Goal: Information Seeking & Learning: Learn about a topic

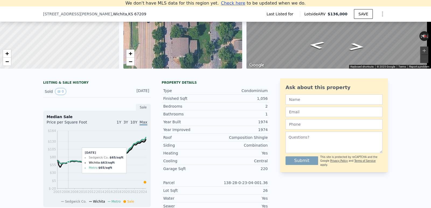
scroll to position [75, 0]
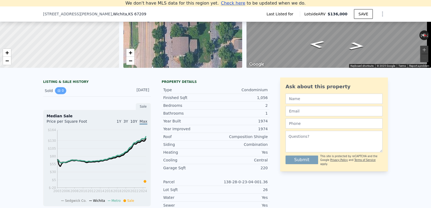
click at [58, 92] on icon "View historical data" at bounding box center [59, 91] width 2 height 2
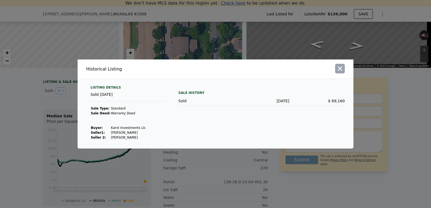
click at [342, 69] on icon "button" at bounding box center [340, 69] width 8 height 8
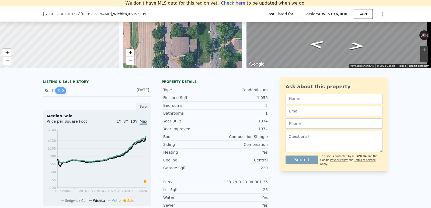
click at [60, 94] on button "0" at bounding box center [60, 90] width 11 height 7
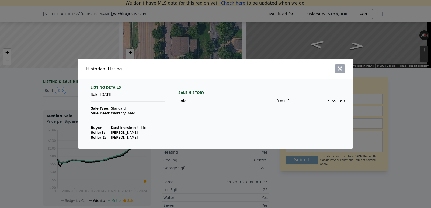
click at [339, 67] on icon "button" at bounding box center [340, 69] width 8 height 8
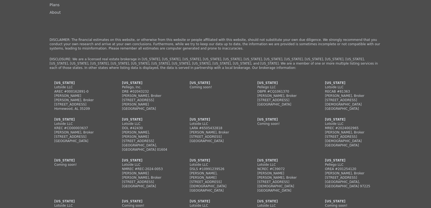
scroll to position [1429, 0]
